Goal: Ask a question

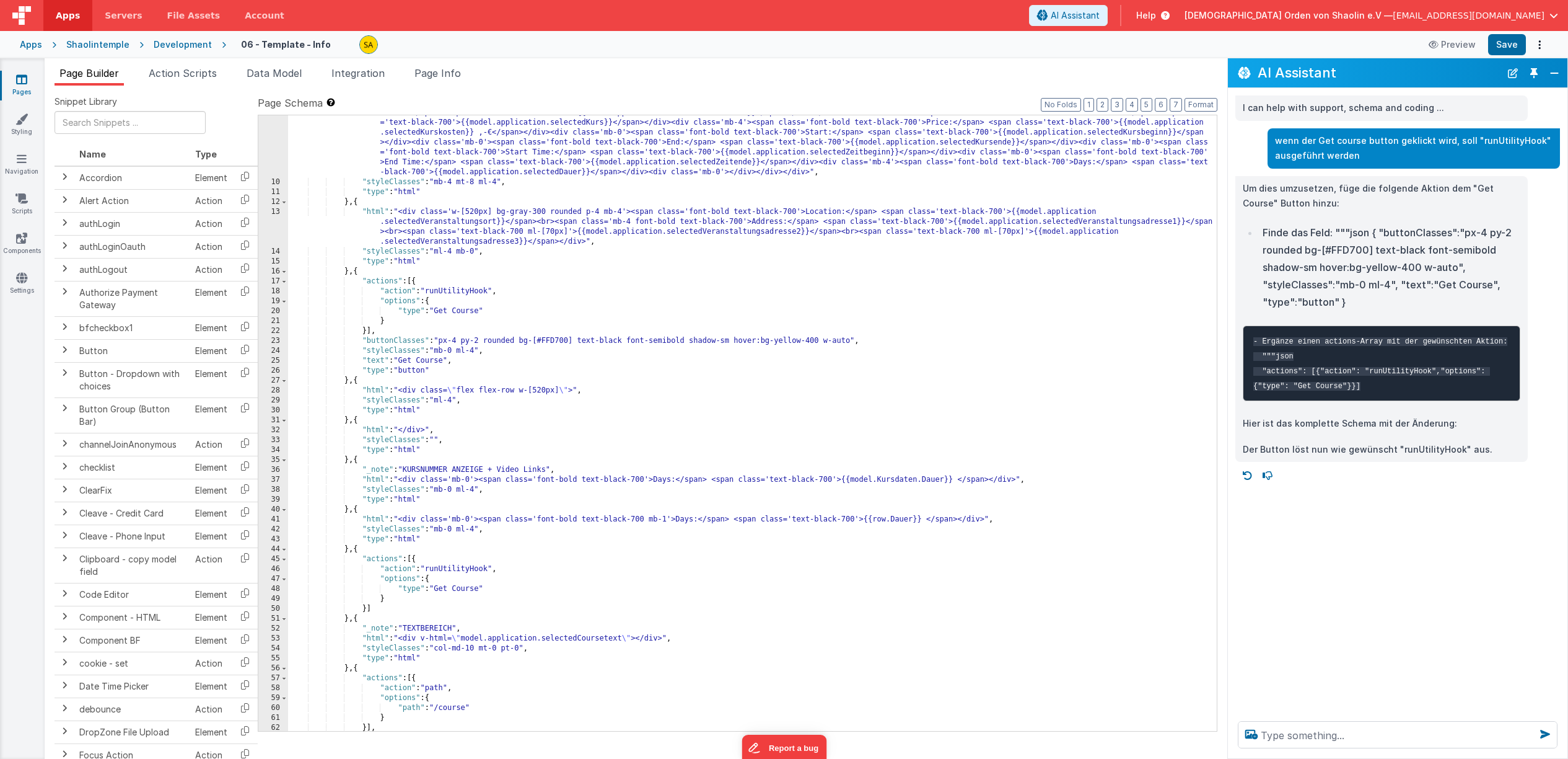
scroll to position [146, 0]
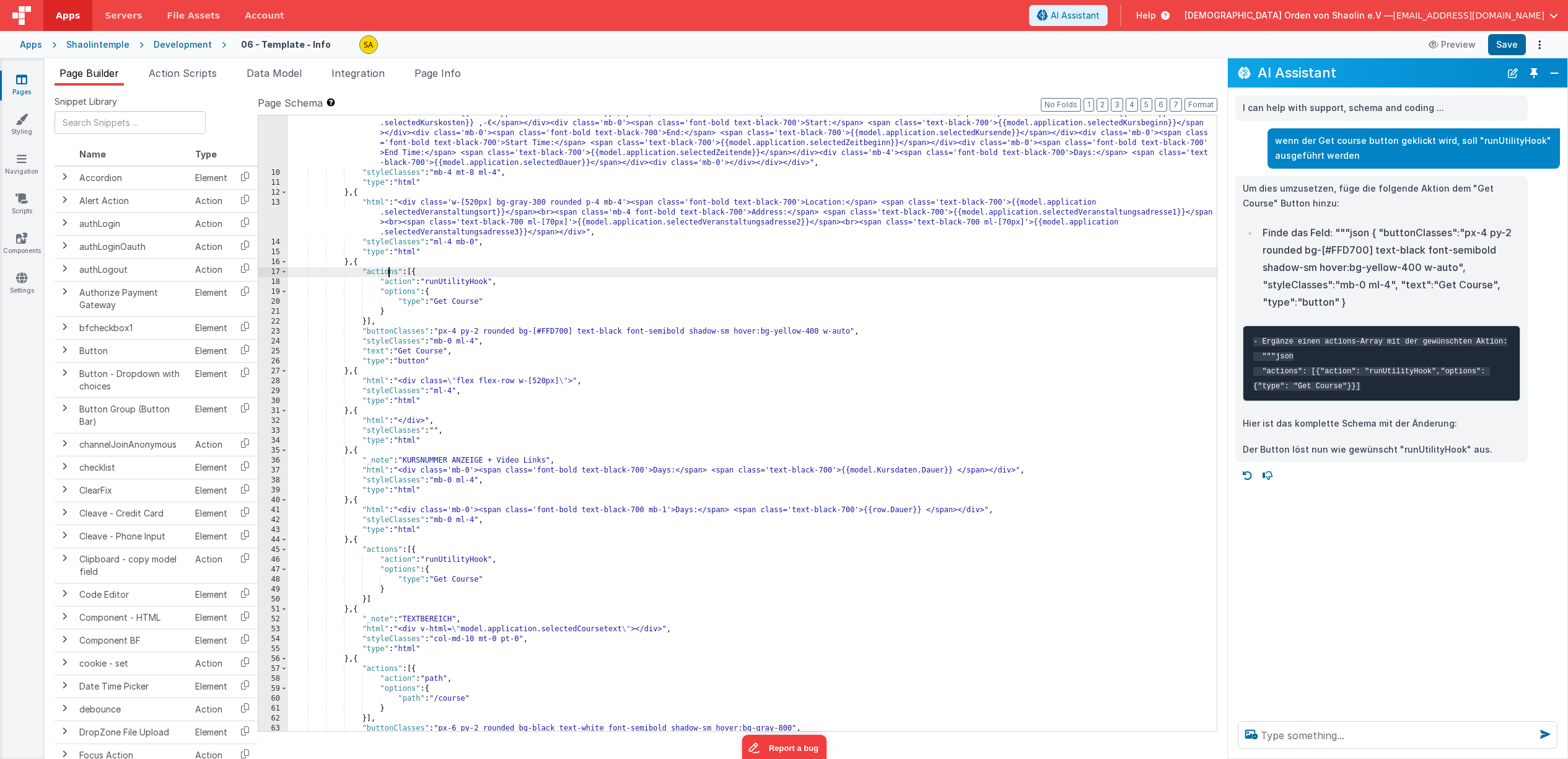
click at [387, 274] on div ""html" : "<div class='flex flex-row w-full items-start'><div class='w-[520px] m…" at bounding box center [752, 426] width 929 height 735
click at [360, 264] on div ""html" : "<div class='flex flex-row w-full items-start'><div class='w-[520px] m…" at bounding box center [752, 426] width 929 height 735
click at [358, 265] on div ""html" : "<div class='flex flex-row w-full items-start'><div class='w-[520px] m…" at bounding box center [752, 426] width 929 height 735
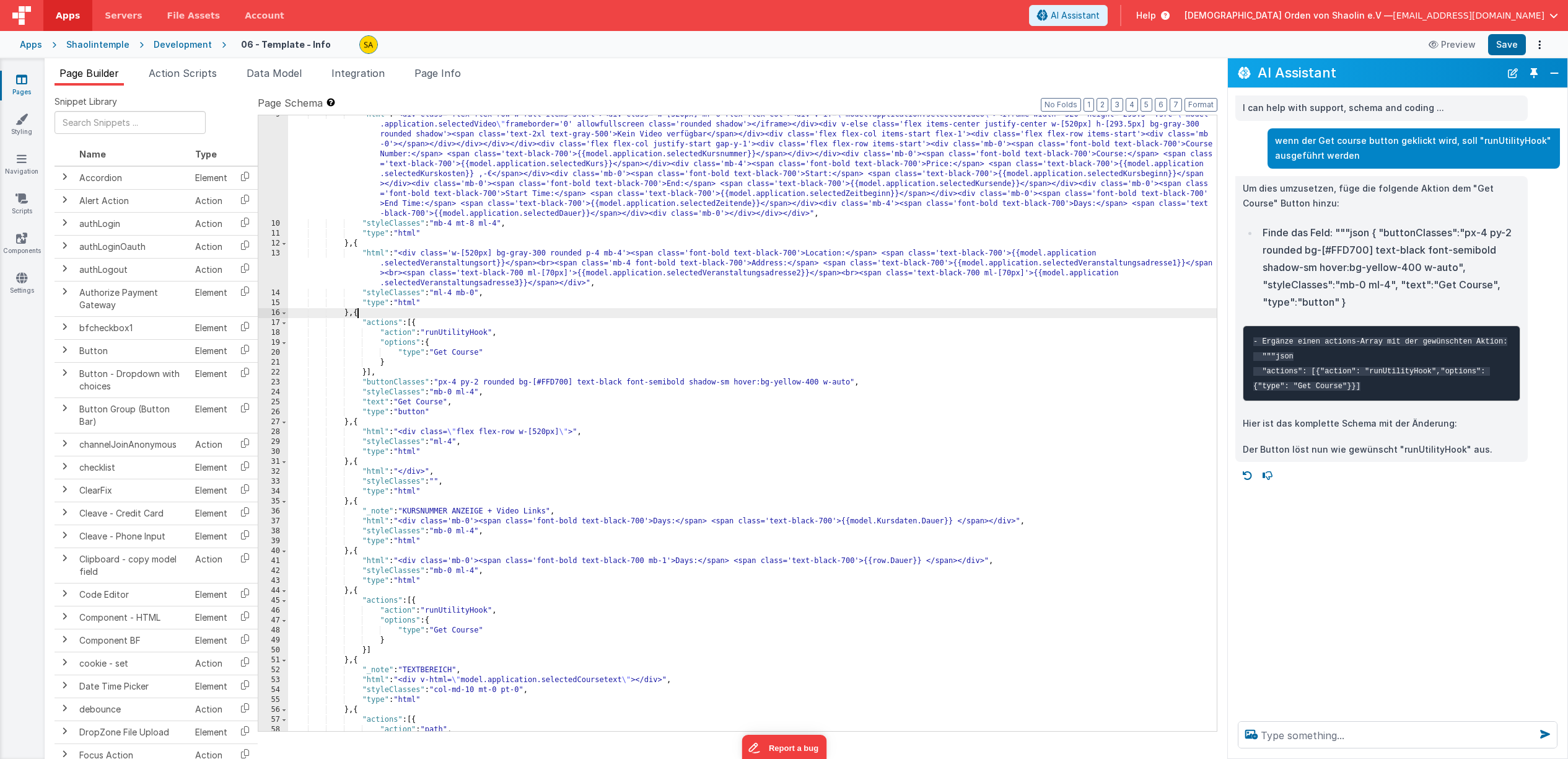
scroll to position [96, 0]
drag, startPoint x: 362, startPoint y: 313, endPoint x: 368, endPoint y: 322, distance: 10.8
click at [362, 313] on div ""html" : "<div class='flex flex-row w-full items-start'><div class='w-[520px] m…" at bounding box center [752, 475] width 929 height 735
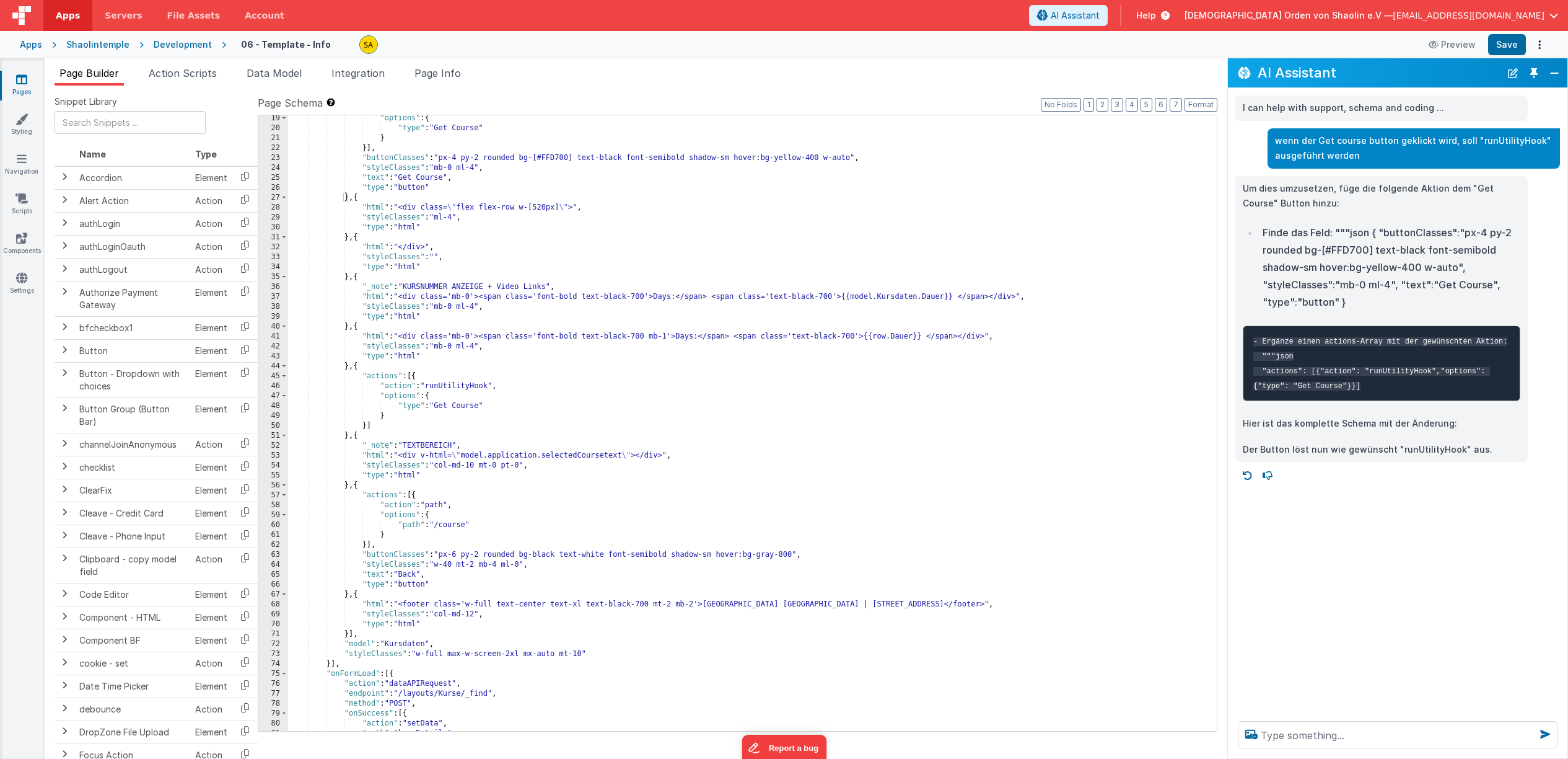
scroll to position [319, 0]
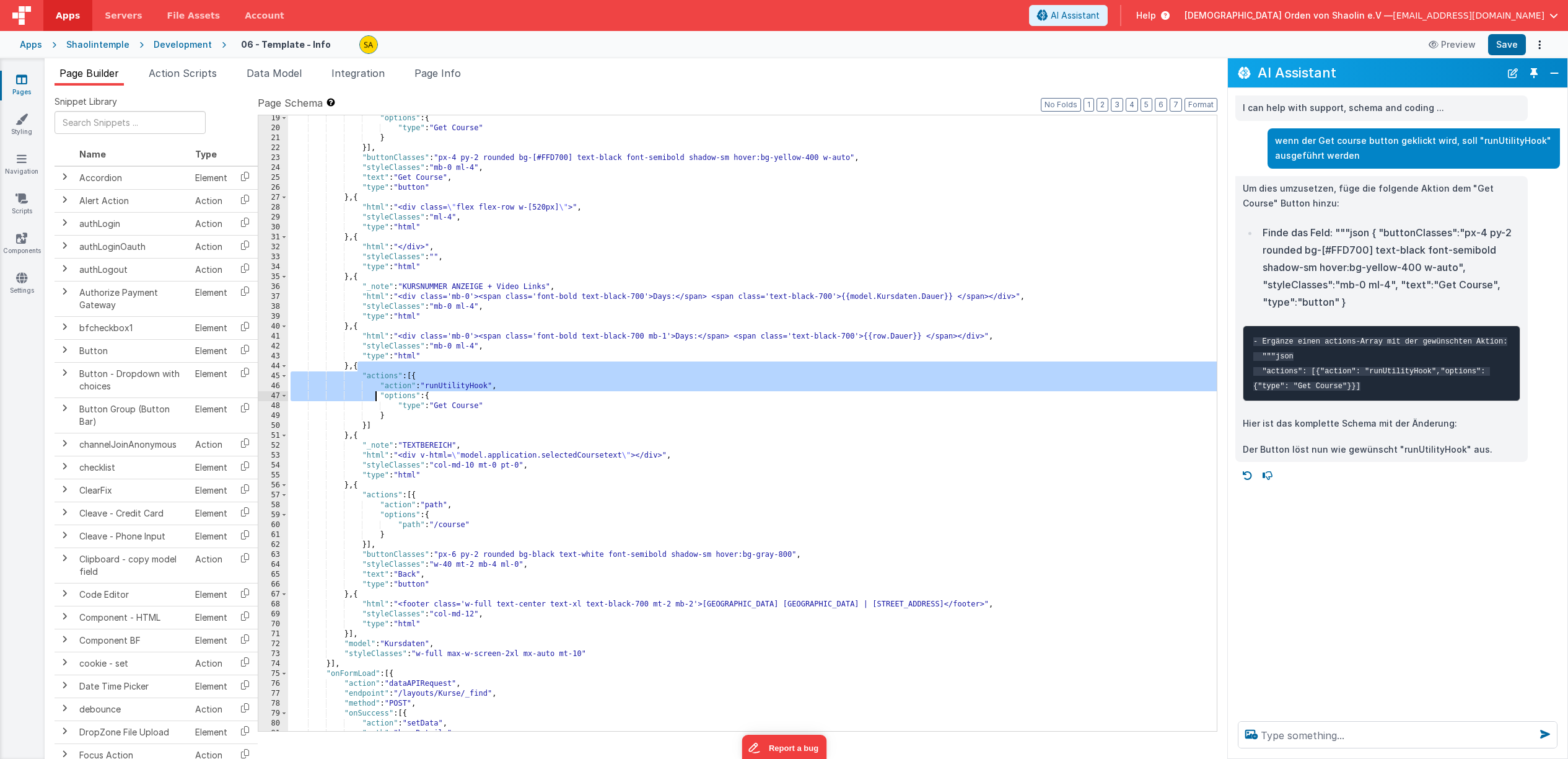
drag, startPoint x: 357, startPoint y: 369, endPoint x: 376, endPoint y: 392, distance: 29.8
click at [376, 392] on div ""options" : { "type" : "Get Course" } }] , "buttonClasses" : "px-4 py-2 rounded…" at bounding box center [752, 431] width 929 height 635
click at [362, 367] on div ""options" : { "type" : "Get Course" } }] , "buttonClasses" : "px-4 py-2 rounded…" at bounding box center [752, 431] width 929 height 635
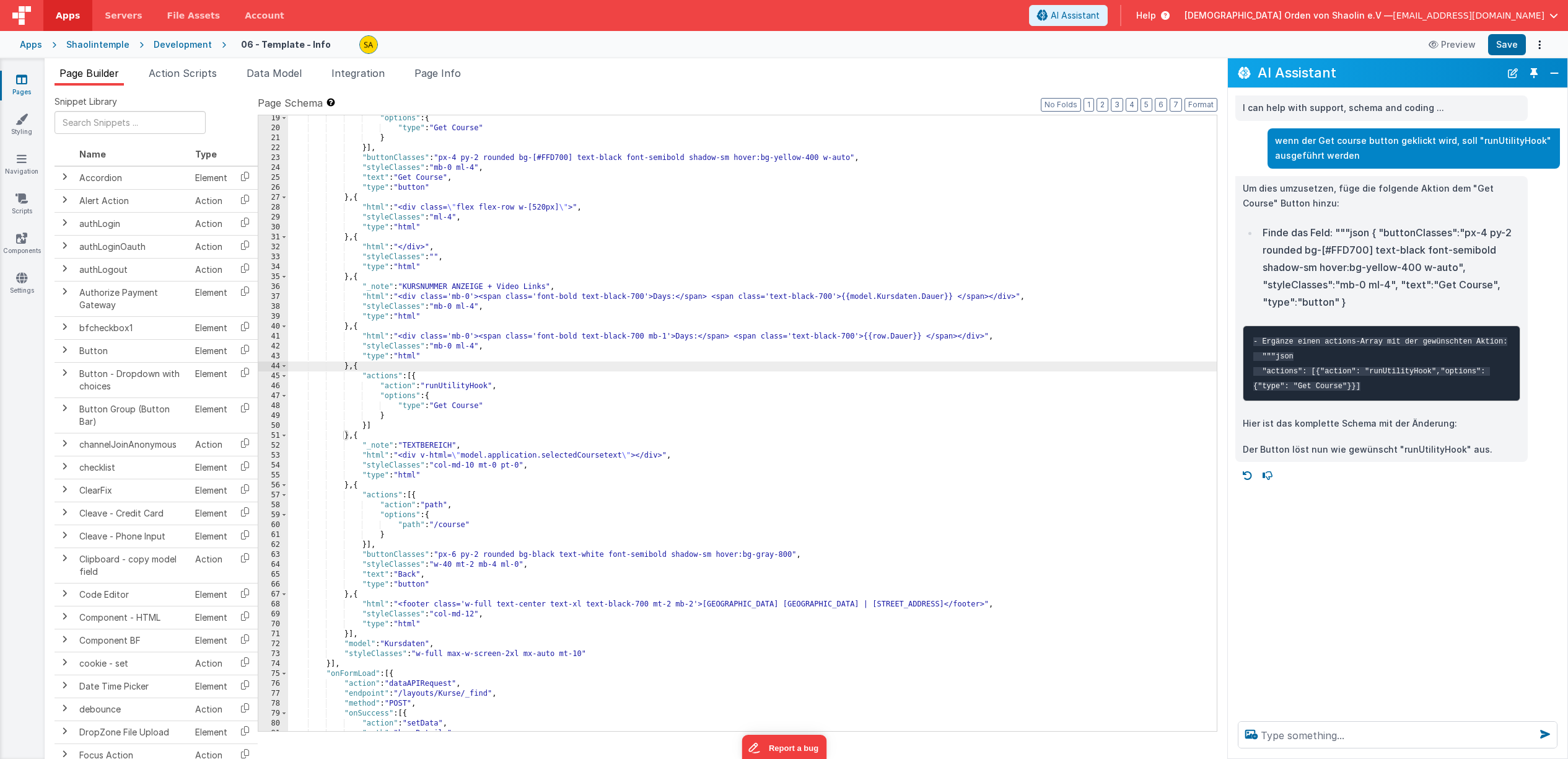
click at [419, 380] on div ""options" : { "type" : "Get Course" } }] , "buttonClasses" : "px-4 py-2 rounded…" at bounding box center [752, 431] width 929 height 635
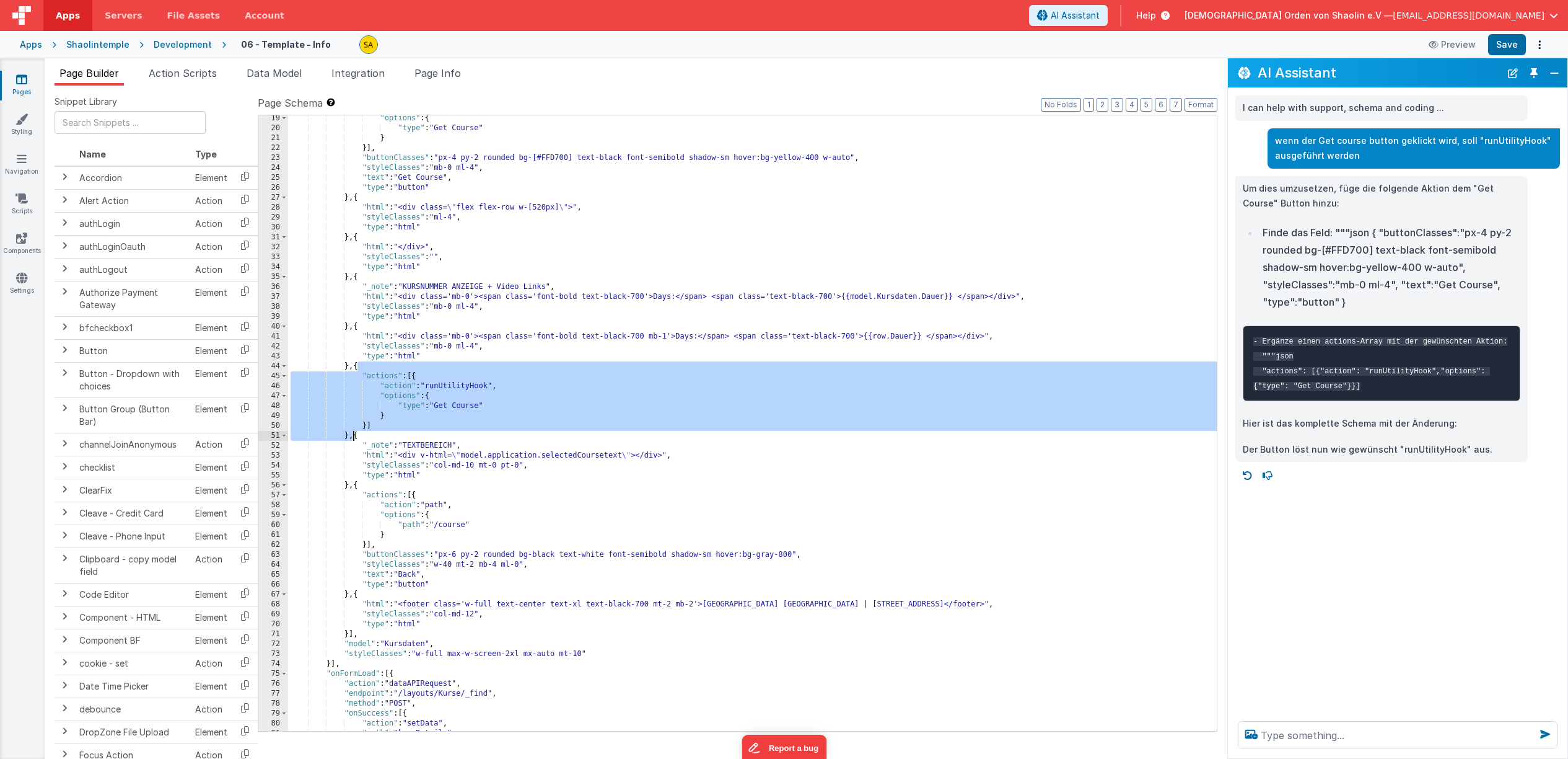
drag, startPoint x: 359, startPoint y: 371, endPoint x: 418, endPoint y: 457, distance: 104.3
click at [354, 438] on div ""options" : { "type" : "Get Course" } }] , "buttonClasses" : "px-4 py-2 rounded…" at bounding box center [752, 431] width 929 height 635
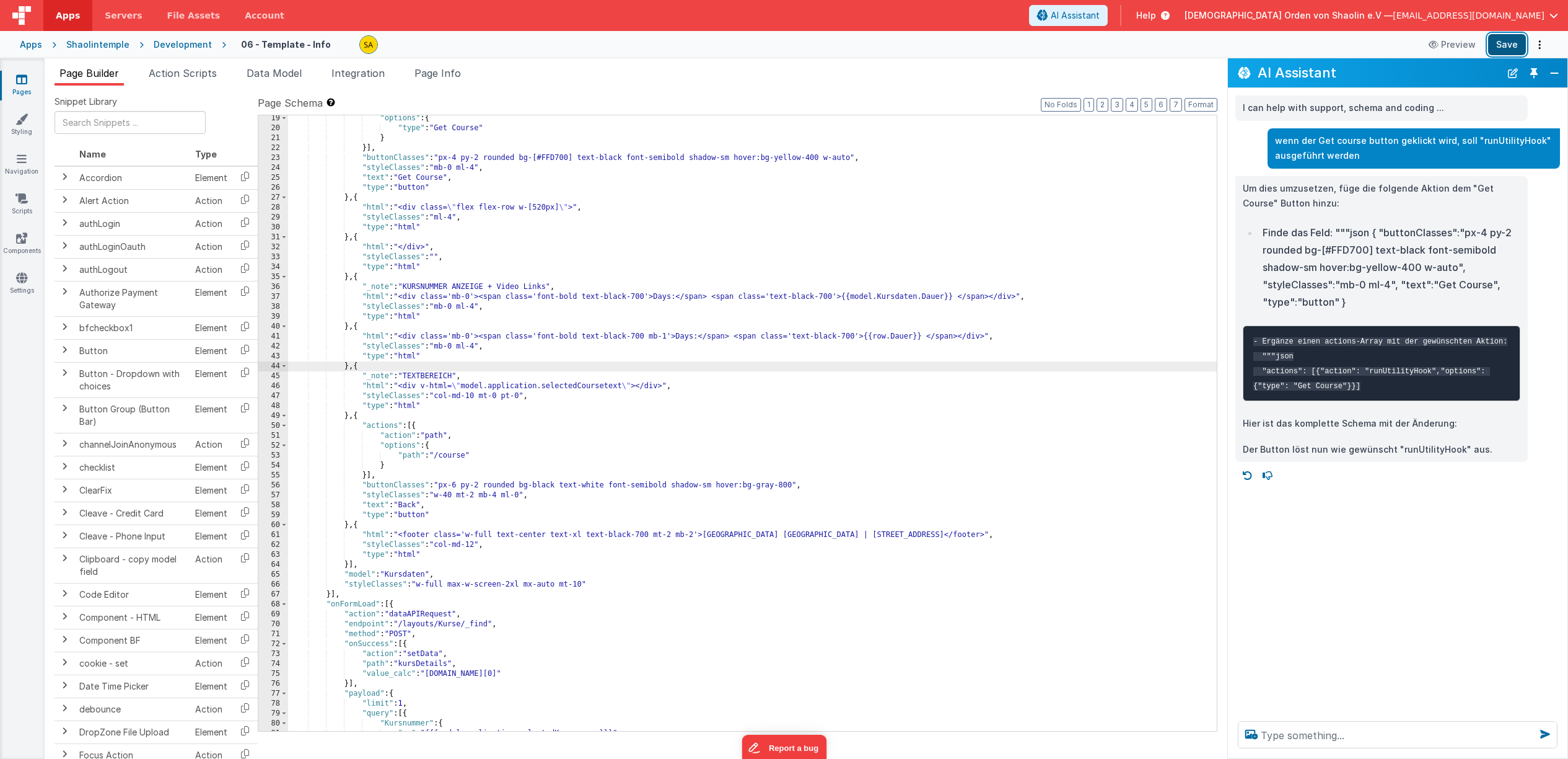
click at [1507, 45] on button "Save" at bounding box center [1507, 44] width 38 height 21
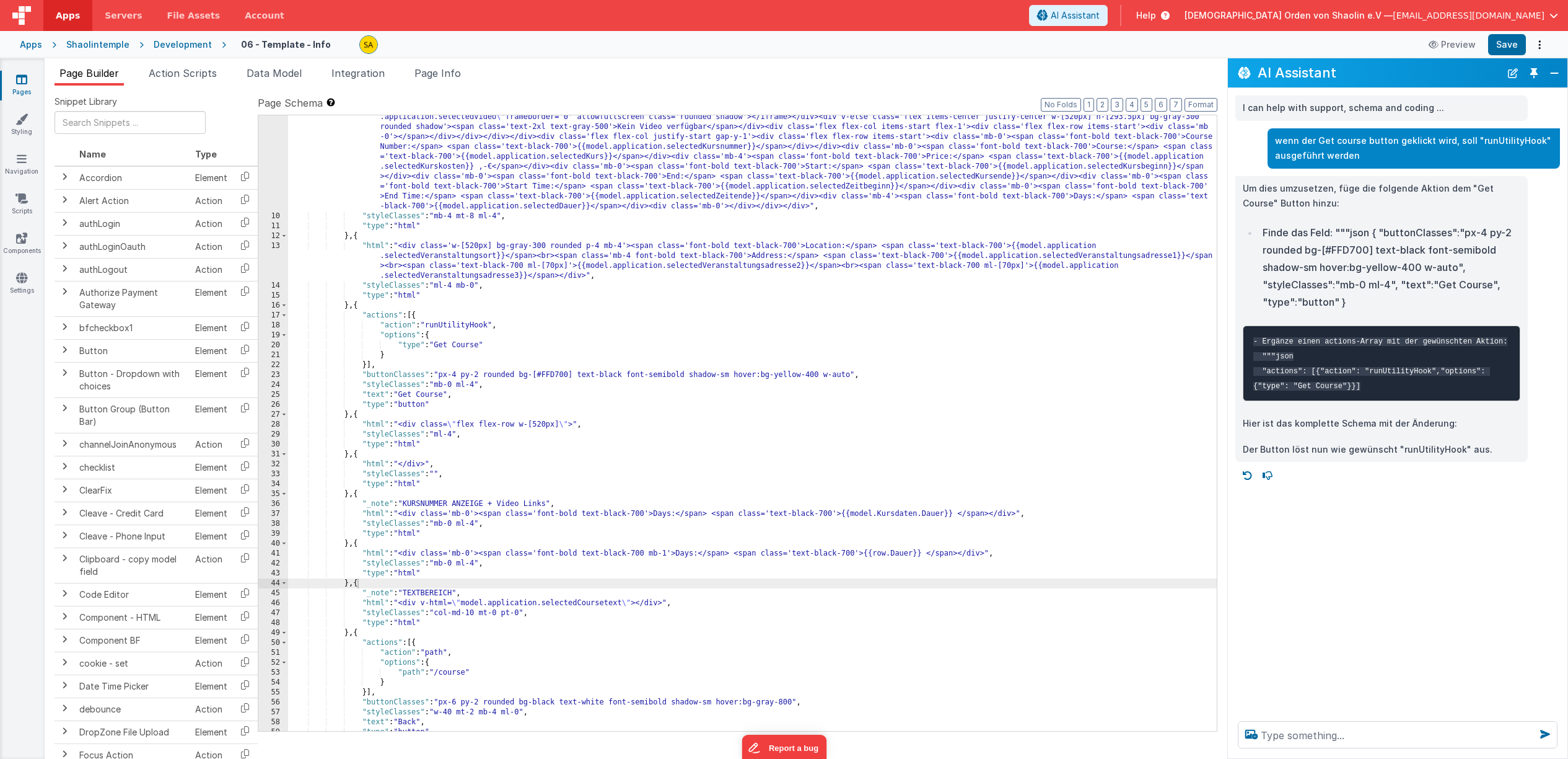
scroll to position [102, 0]
click at [1335, 739] on textarea at bounding box center [1397, 735] width 320 height 27
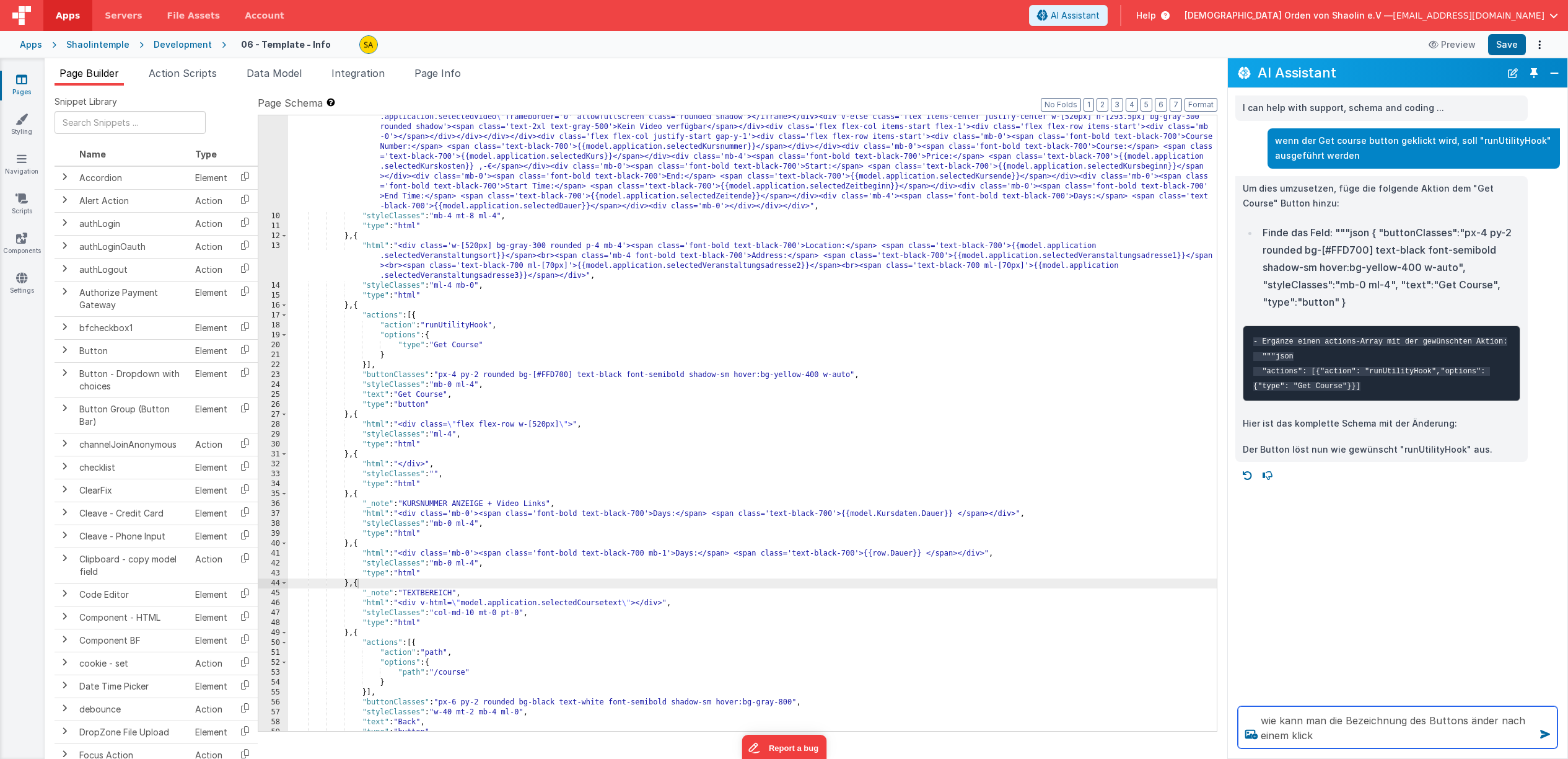
type textarea "wie kann man die Bezeichnung des Buttons änder nach einem klick"
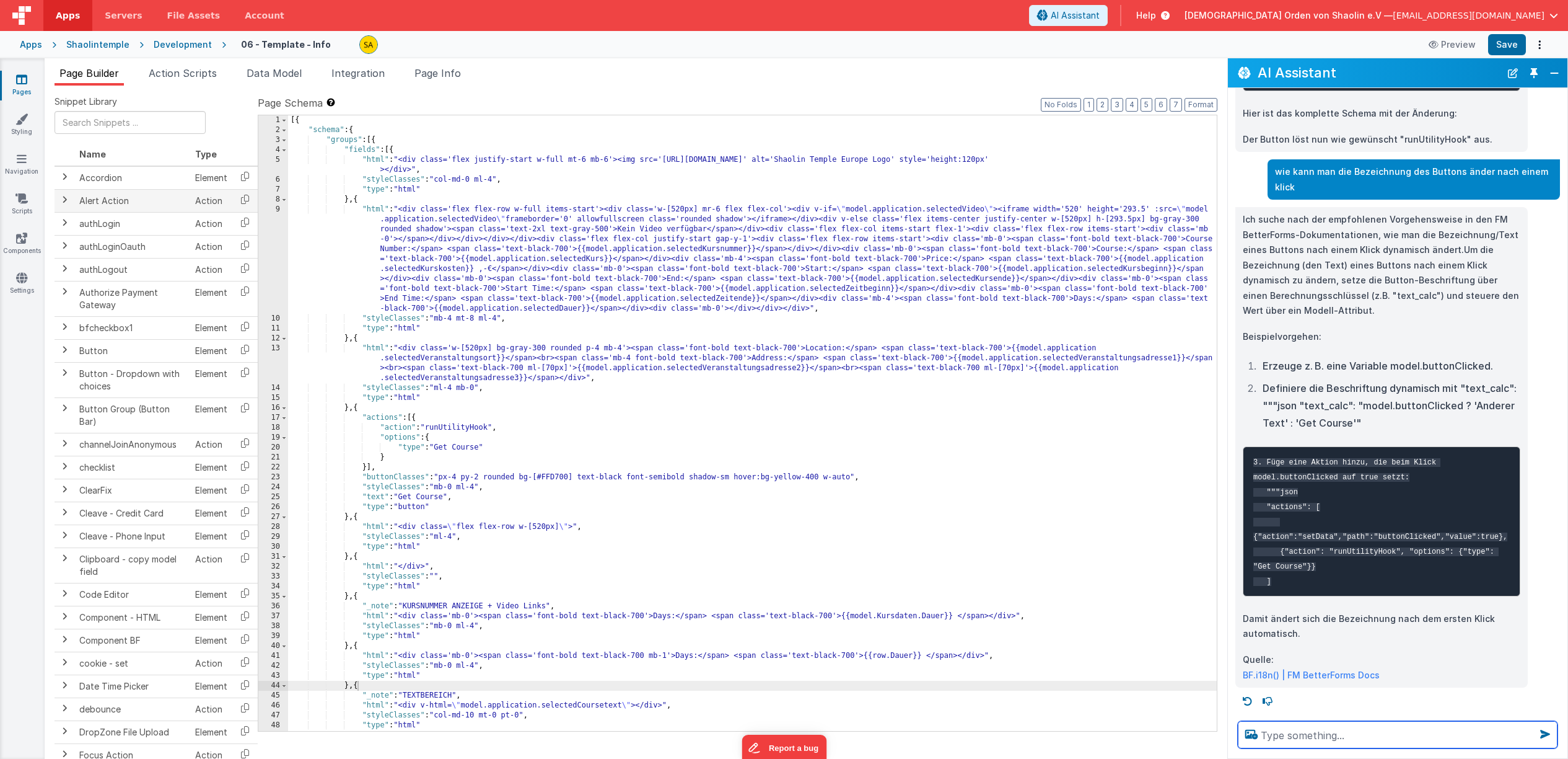
scroll to position [1, 0]
